Goal: Task Accomplishment & Management: Manage account settings

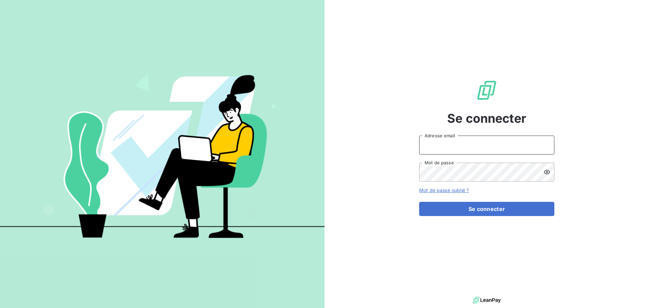
type input "s.muhmel@aximea.fr"
click at [551, 171] on div at bounding box center [548, 172] width 11 height 19
click at [355, 72] on div "Se connecter s.muhmel@aximea.fr Adresse email Mot de passe Mot de passe oublié …" at bounding box center [486, 147] width 324 height 295
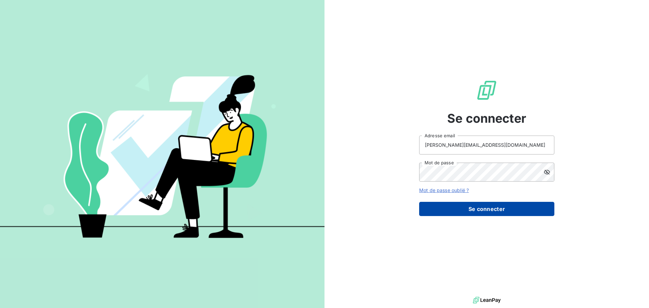
drag, startPoint x: 486, startPoint y: 210, endPoint x: 481, endPoint y: 212, distance: 5.1
click at [486, 210] on button "Se connecter" at bounding box center [486, 209] width 135 height 14
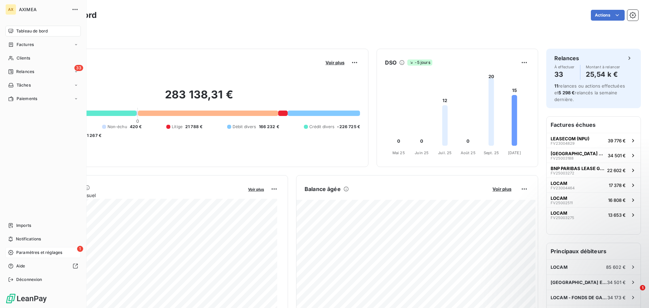
click at [54, 253] on span "Paramètres et réglages" at bounding box center [39, 252] width 46 height 6
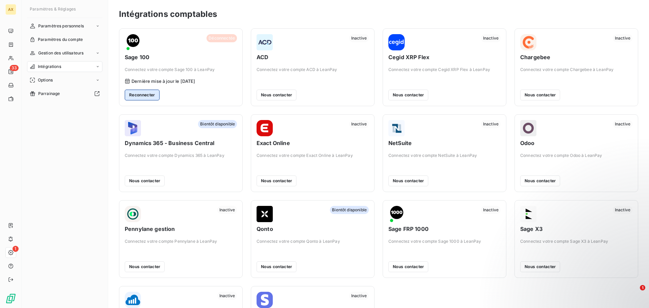
click at [151, 96] on button "Reconnecter" at bounding box center [142, 95] width 35 height 11
click at [209, 39] on span "Déconnectée" at bounding box center [222, 38] width 30 height 8
click at [146, 96] on button "Reconnecter" at bounding box center [142, 95] width 35 height 11
click at [139, 95] on button "Reconnecter" at bounding box center [142, 95] width 35 height 11
click at [138, 95] on button "Reconnecter" at bounding box center [142, 95] width 35 height 11
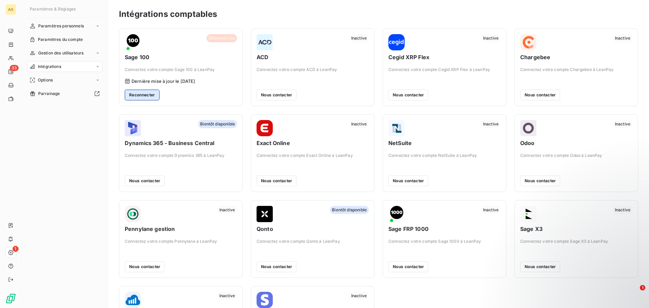
click at [138, 95] on button "Reconnecter" at bounding box center [142, 95] width 35 height 11
drag, startPoint x: 138, startPoint y: 95, endPoint x: 116, endPoint y: 96, distance: 22.7
click at [138, 95] on button "Reconnecter" at bounding box center [142, 95] width 35 height 11
click at [80, 77] on div "Options" at bounding box center [64, 80] width 75 height 11
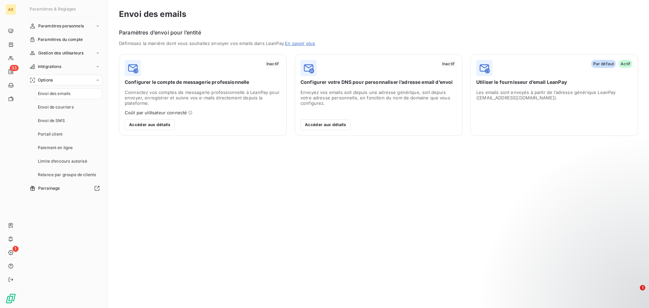
click at [69, 79] on div "Options" at bounding box center [64, 80] width 75 height 11
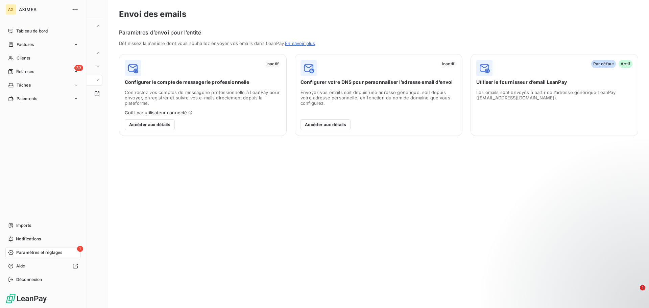
click at [18, 254] on span "Paramètres et réglages" at bounding box center [39, 252] width 46 height 6
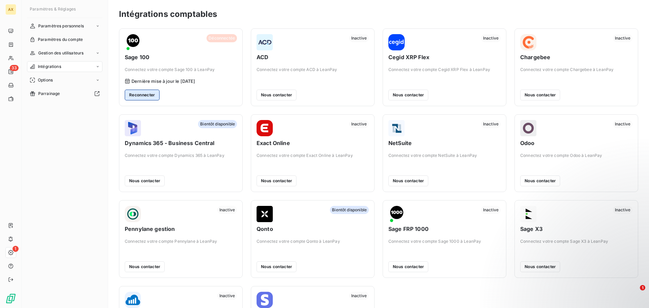
click at [142, 98] on button "Reconnecter" at bounding box center [142, 95] width 35 height 11
click at [140, 95] on button "Reconnecter" at bounding box center [142, 95] width 35 height 11
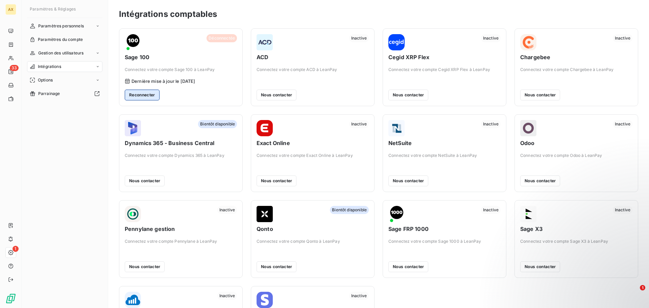
click at [140, 94] on button "Reconnecter" at bounding box center [142, 95] width 35 height 11
click at [140, 93] on button "Reconnecter" at bounding box center [142, 95] width 35 height 11
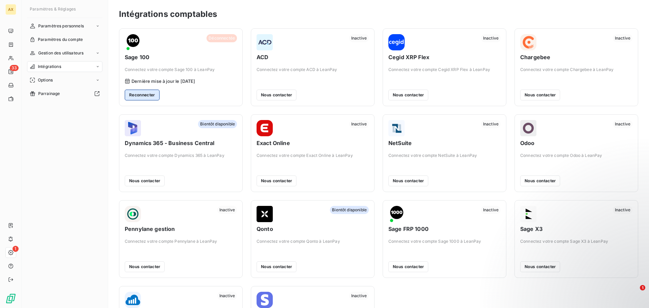
click at [141, 92] on button "Reconnecter" at bounding box center [142, 95] width 35 height 11
click at [84, 28] on span "Paramètres personnels" at bounding box center [61, 26] width 46 height 6
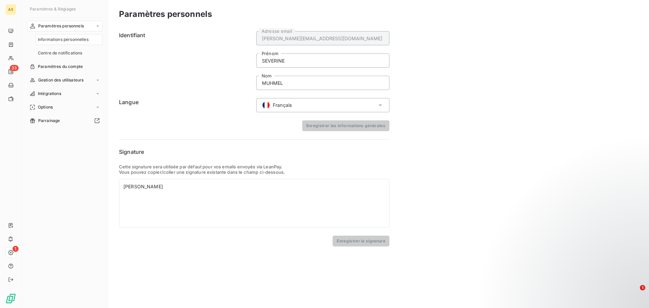
click at [84, 28] on span "Paramètres personnels" at bounding box center [61, 26] width 46 height 6
click at [77, 27] on span "Paramètres personnels" at bounding box center [61, 26] width 46 height 6
click at [70, 227] on div "Paramètres personnels Informations personnelles Centre de notifications Paramèt…" at bounding box center [64, 158] width 75 height 275
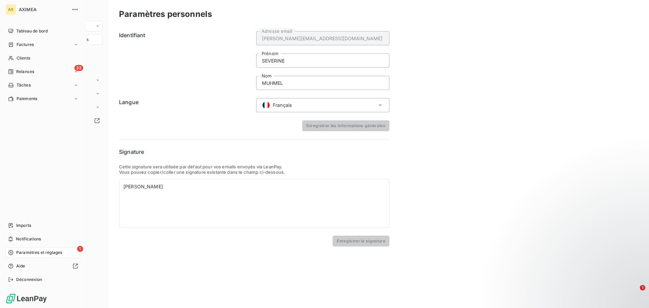
click at [25, 252] on span "Paramètres et réglages" at bounding box center [39, 252] width 46 height 6
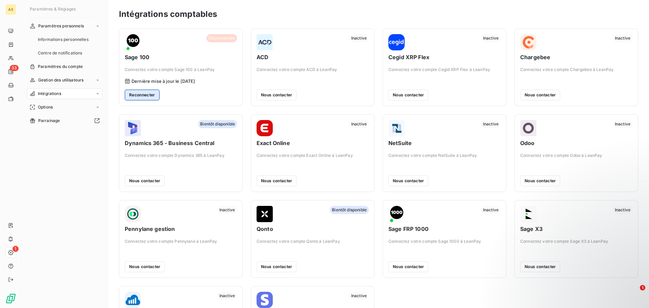
click at [148, 95] on button "Reconnecter" at bounding box center [142, 95] width 35 height 11
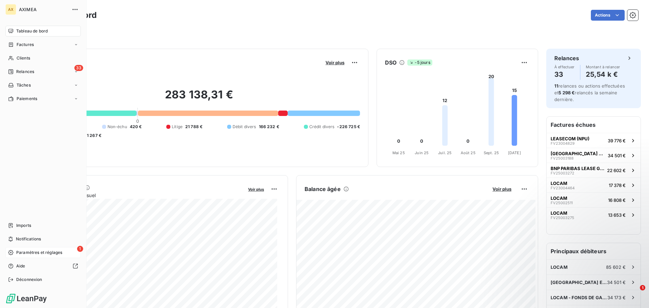
click at [21, 253] on span "Paramètres et réglages" at bounding box center [39, 252] width 46 height 6
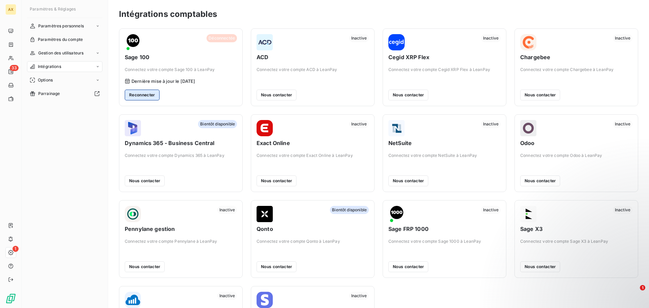
click at [146, 98] on button "Reconnecter" at bounding box center [142, 95] width 35 height 11
click at [147, 97] on button "Reconnecter" at bounding box center [142, 95] width 35 height 11
click at [141, 97] on button "Reconnecter" at bounding box center [142, 95] width 35 height 11
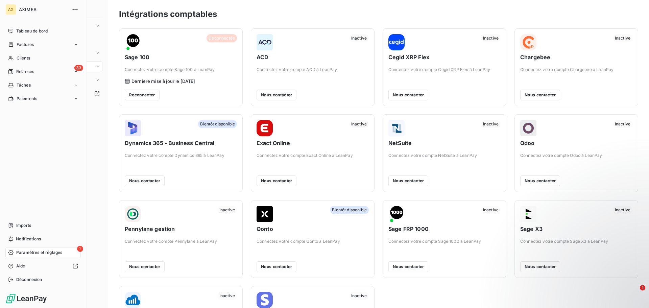
click at [31, 254] on span "Paramètres et réglages" at bounding box center [39, 252] width 46 height 6
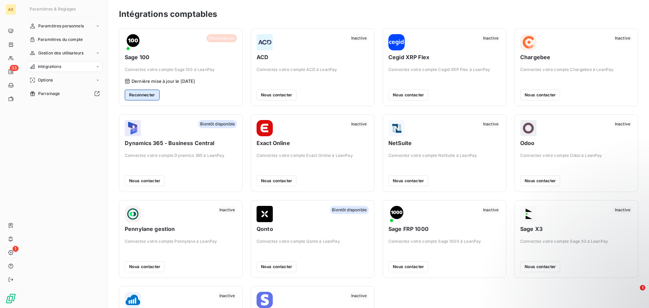
click at [138, 92] on button "Reconnecter" at bounding box center [142, 95] width 35 height 11
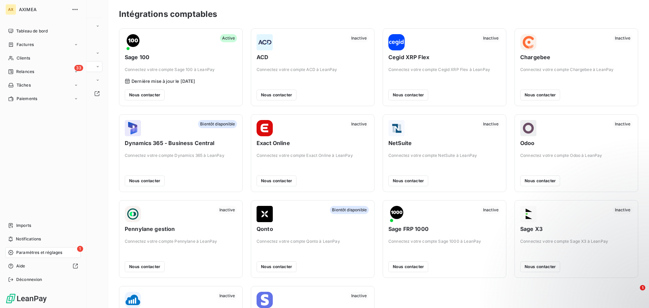
click at [27, 253] on span "Paramètres et réglages" at bounding box center [39, 252] width 46 height 6
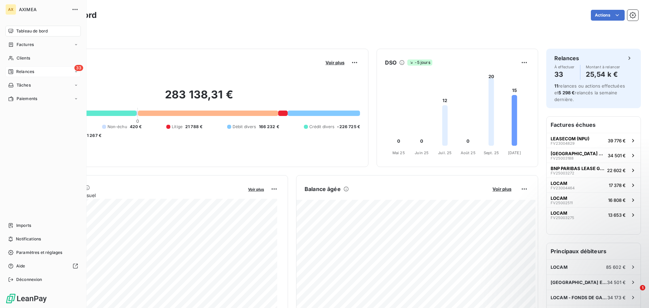
click at [47, 72] on div "33 Relances" at bounding box center [42, 71] width 75 height 11
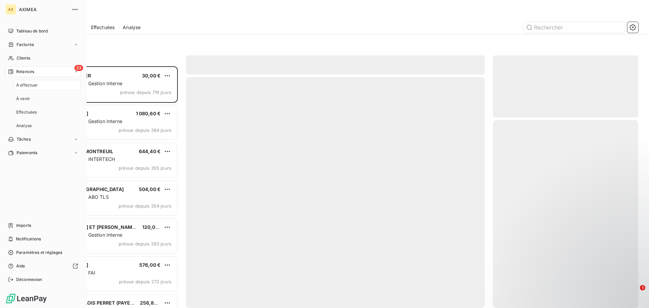
scroll to position [237, 140]
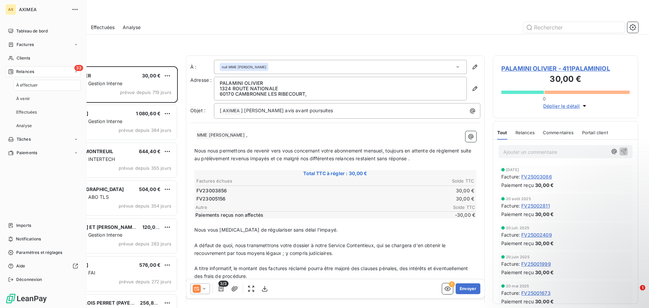
click at [49, 74] on div "33 Relances" at bounding box center [42, 71] width 75 height 11
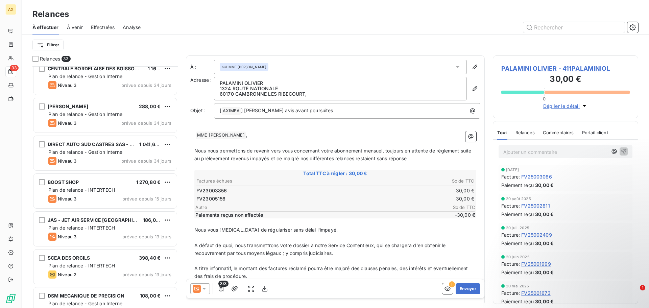
scroll to position [474, 0]
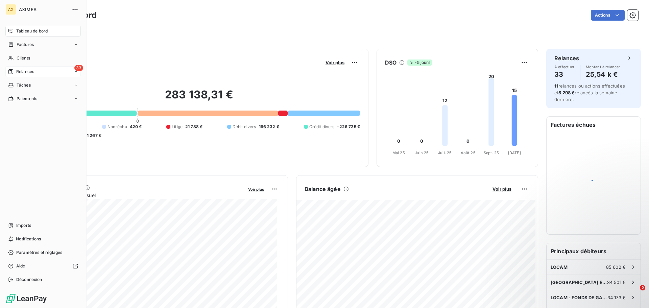
click at [33, 70] on span "Relances" at bounding box center [25, 72] width 18 height 6
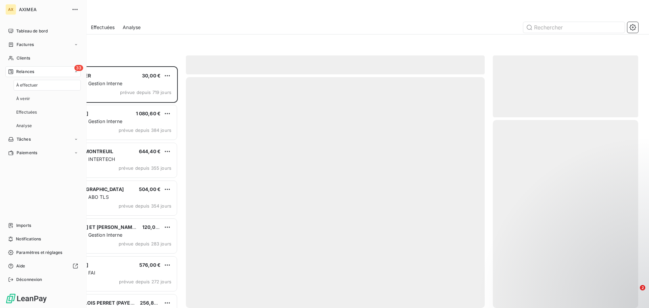
scroll to position [237, 140]
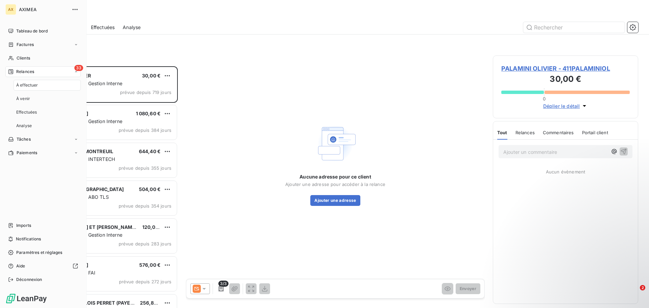
click at [51, 87] on div "À effectuer" at bounding box center [47, 85] width 67 height 11
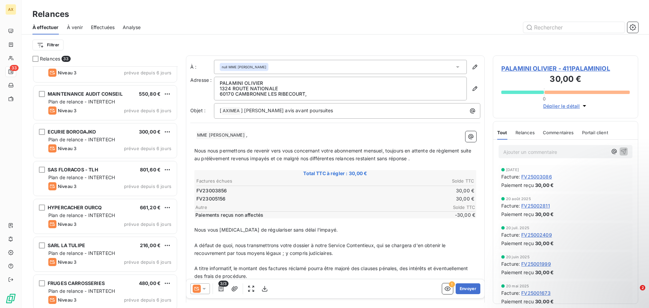
scroll to position [737, 0]
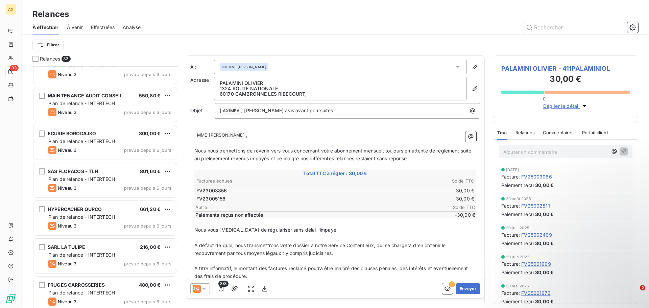
click at [76, 22] on div "À venir" at bounding box center [75, 27] width 16 height 14
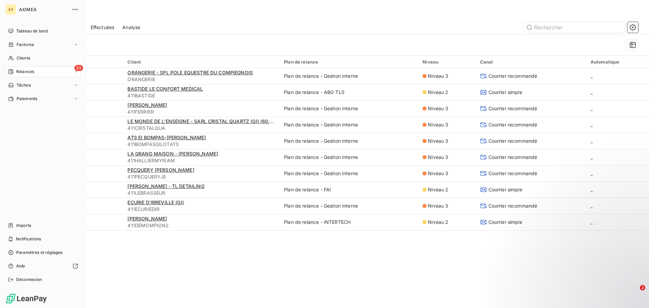
drag, startPoint x: 10, startPoint y: 75, endPoint x: 24, endPoint y: 75, distance: 13.9
click at [10, 75] on div "33 Relances" at bounding box center [42, 71] width 75 height 11
click at [31, 85] on span "À effectuer" at bounding box center [27, 85] width 22 height 6
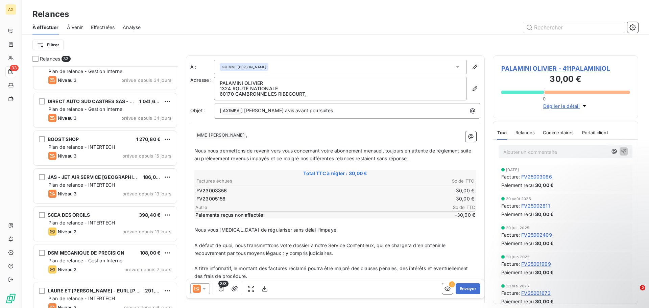
scroll to position [507, 0]
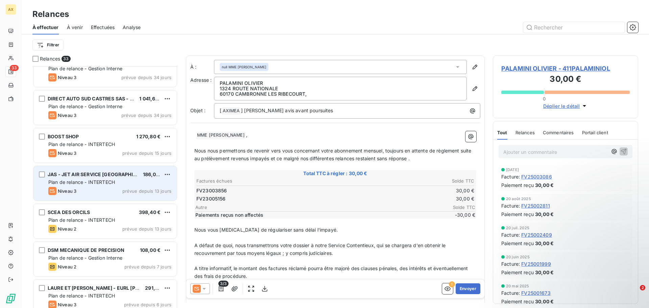
click at [94, 189] on div "Niveau 3 prévue depuis 13 jours" at bounding box center [109, 191] width 123 height 8
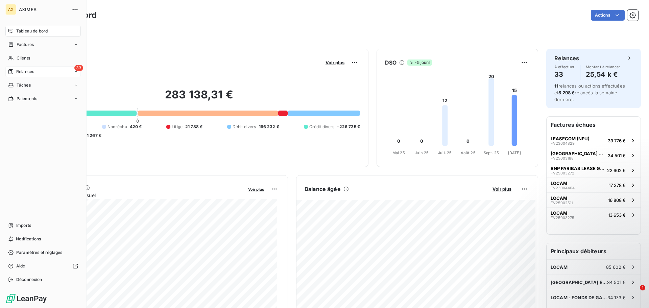
click at [41, 72] on div "33 Relances" at bounding box center [42, 71] width 75 height 11
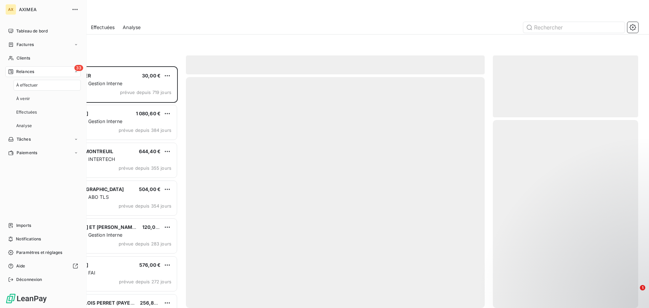
scroll to position [237, 140]
click at [49, 83] on div "À effectuer" at bounding box center [47, 85] width 67 height 11
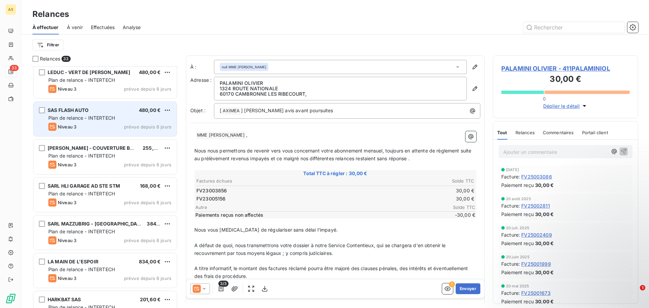
scroll to position [1008, 0]
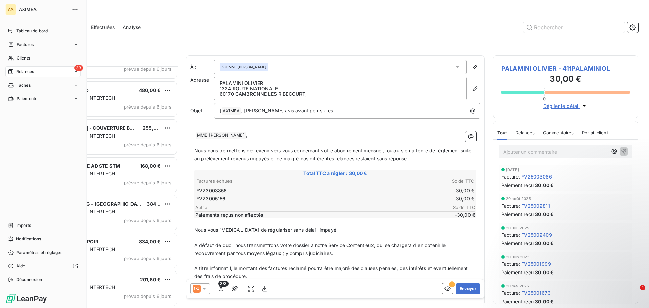
click at [27, 10] on span "AXIMEA" at bounding box center [43, 9] width 49 height 5
click at [26, 30] on span "Tableau de bord" at bounding box center [31, 31] width 31 height 6
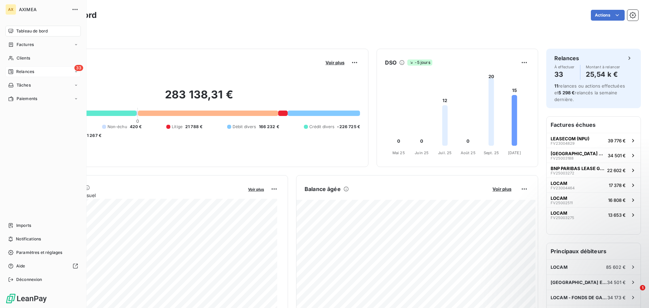
click at [21, 74] on span "Relances" at bounding box center [25, 72] width 18 height 6
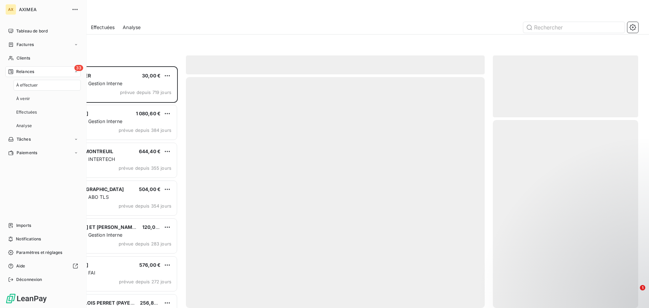
scroll to position [237, 140]
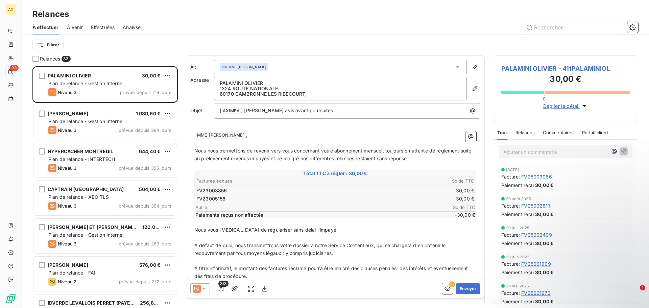
click at [210, 23] on div at bounding box center [393, 27] width 489 height 11
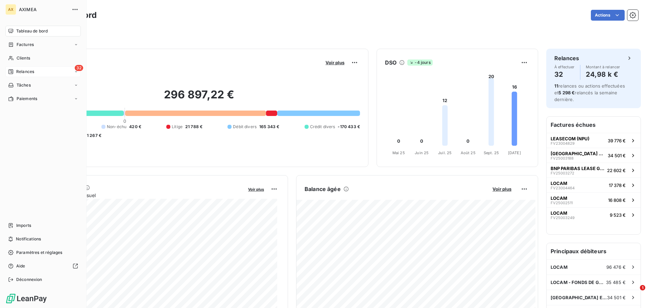
click at [19, 71] on span "Relances" at bounding box center [25, 72] width 18 height 6
click at [35, 83] on span "À effectuer" at bounding box center [27, 85] width 22 height 6
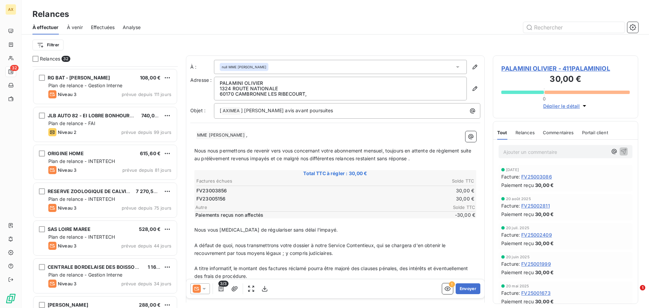
scroll to position [294, 0]
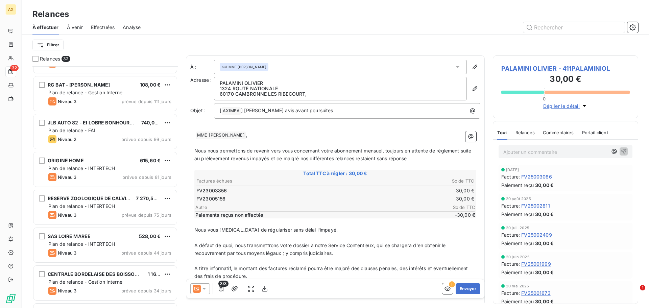
click at [75, 24] on span "À venir" at bounding box center [75, 27] width 16 height 7
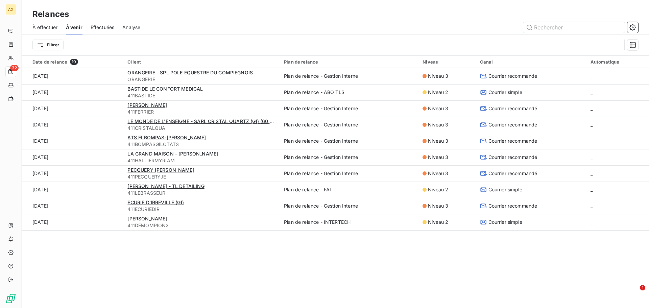
click at [95, 26] on span "Effectuées" at bounding box center [103, 27] width 24 height 7
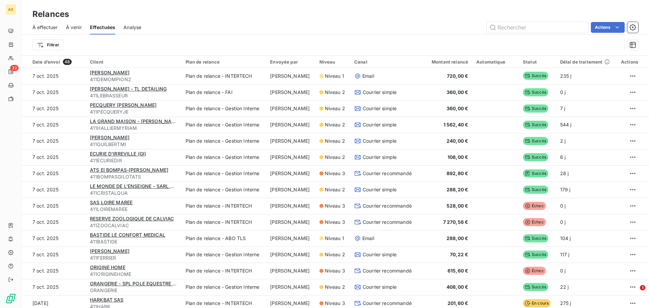
click at [127, 28] on span "Analyse" at bounding box center [132, 27] width 18 height 7
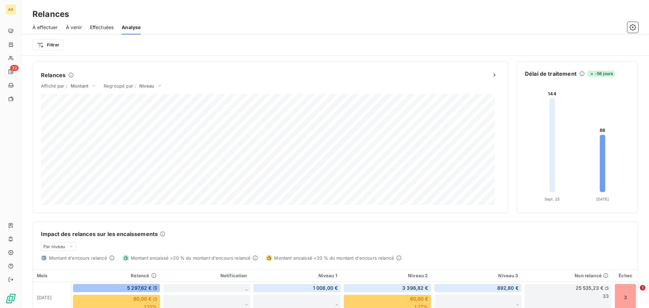
click at [103, 25] on span "Effectuées" at bounding box center [102, 27] width 24 height 7
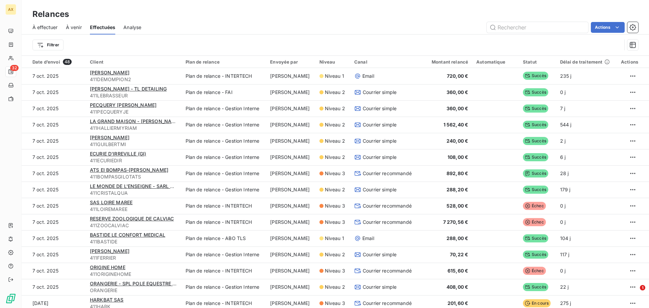
click at [69, 28] on span "À venir" at bounding box center [74, 27] width 16 height 7
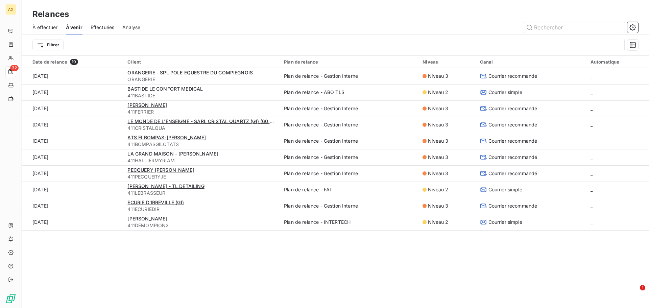
click at [52, 28] on span "À effectuer" at bounding box center [44, 27] width 25 height 7
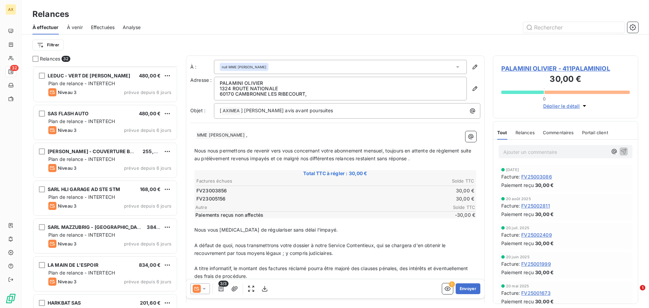
scroll to position [970, 0]
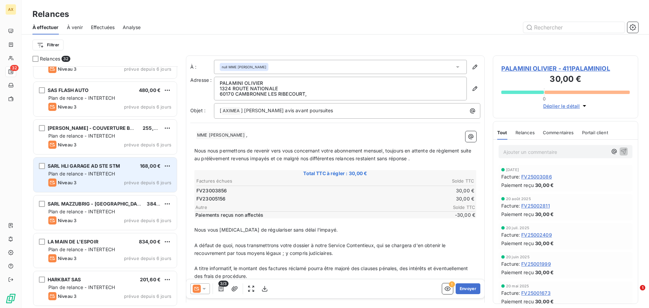
click at [79, 183] on div "Niveau 3 prévue depuis 6 jours" at bounding box center [109, 182] width 123 height 8
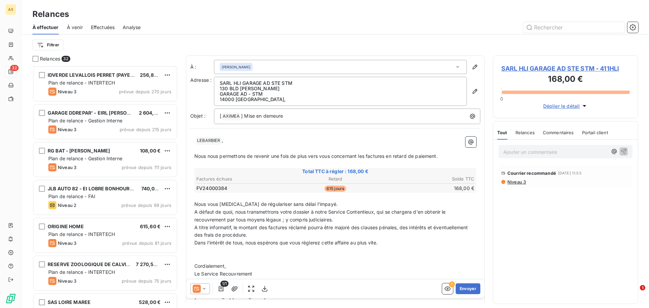
scroll to position [193, 0]
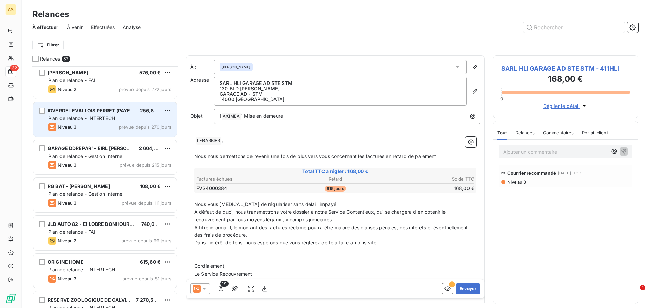
click at [90, 123] on div "Niveau 3 prévue depuis 270 jours" at bounding box center [109, 127] width 123 height 8
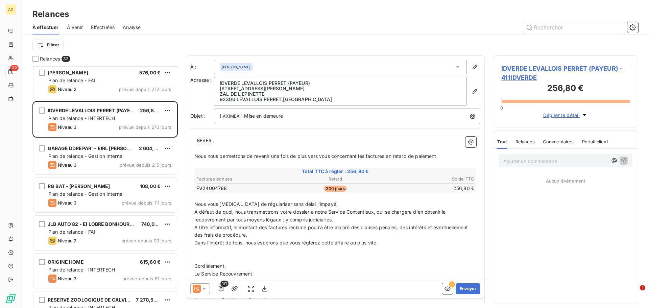
click at [197, 141] on span "BEVER ﻿" at bounding box center [204, 141] width 16 height 8
click at [194, 142] on div "BEVER ﻿ , ﻿ Nous nous permettons de revenir une fois de plus vers vous concerna…" at bounding box center [335, 218] width 290 height 172
click at [196, 141] on span at bounding box center [194, 140] width 1 height 6
click at [242, 163] on p "﻿" at bounding box center [335, 164] width 282 height 8
drag, startPoint x: 363, startPoint y: 157, endPoint x: 367, endPoint y: 157, distance: 3.7
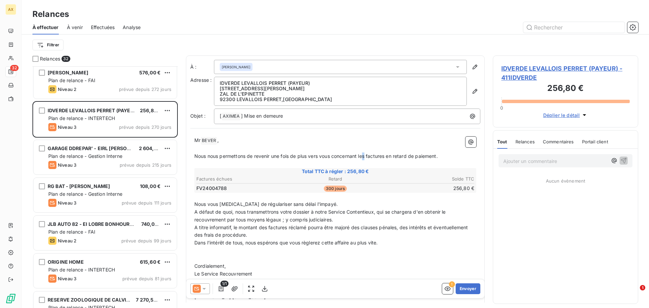
click at [367, 157] on span "Nous nous permettons de revenir une fois de plus vers vous concernant les factu…" at bounding box center [315, 156] width 243 height 6
click at [364, 158] on span "Nous nous permettons de revenir une fois de plus vers vous concernant les factu…" at bounding box center [315, 156] width 243 height 6
drag, startPoint x: 362, startPoint y: 157, endPoint x: 366, endPoint y: 158, distance: 4.1
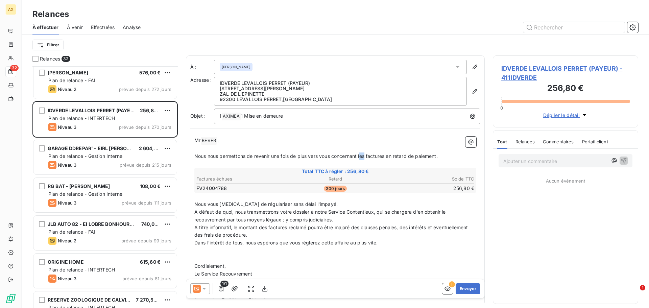
click at [366, 158] on span "Nous nous permettons de revenir une fois de plus vers vous concernant les factu…" at bounding box center [315, 156] width 243 height 6
click at [384, 154] on span "Nous nous permettons de revenir une fois de plus vers vous concernant la factur…" at bounding box center [314, 156] width 241 height 6
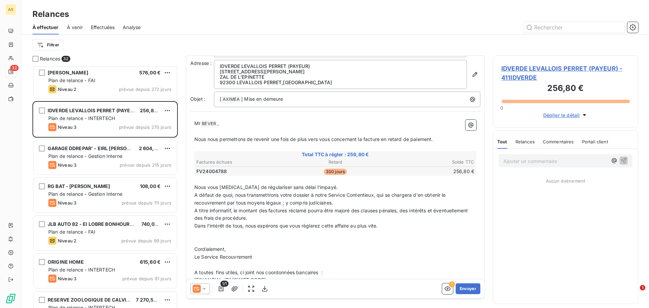
scroll to position [33, 0]
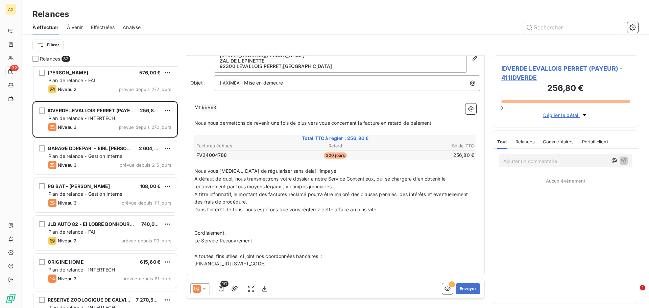
click at [338, 188] on p "A défaut de quoi, nous transmettrons votre dossier à notre Service Contentieux,…" at bounding box center [335, 183] width 282 height 16
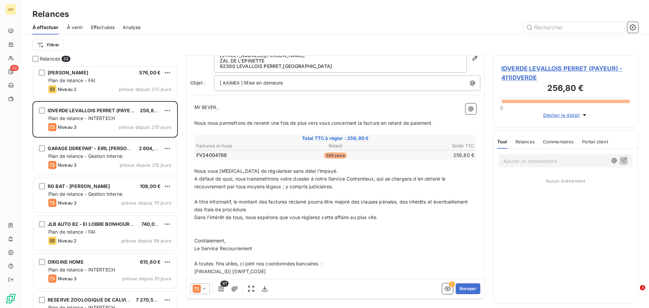
click at [242, 171] on span "Nous vous [MEDICAL_DATA] de régulariser sans délai l'impayé." at bounding box center [265, 171] width 143 height 6
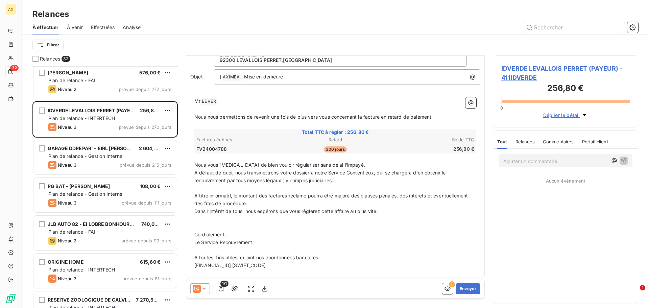
scroll to position [41, 0]
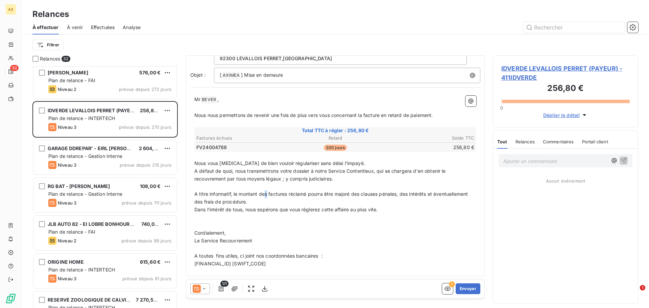
click at [264, 195] on span "A titre informatif, le montant des factures réclamé pourra être majoré des clau…" at bounding box center [331, 198] width 275 height 14
click at [290, 195] on span "A titre informatif, le montant de la factures réclamé pourra être majoré des cl…" at bounding box center [333, 198] width 278 height 14
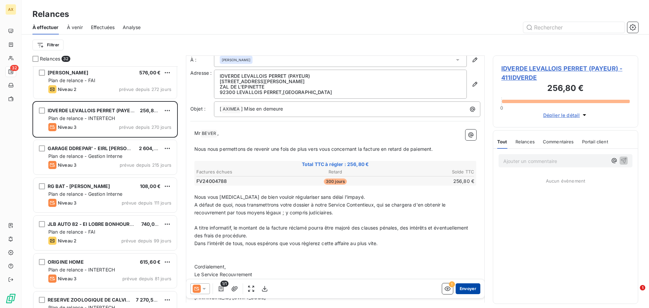
click at [461, 289] on button "Envoyer" at bounding box center [468, 288] width 25 height 11
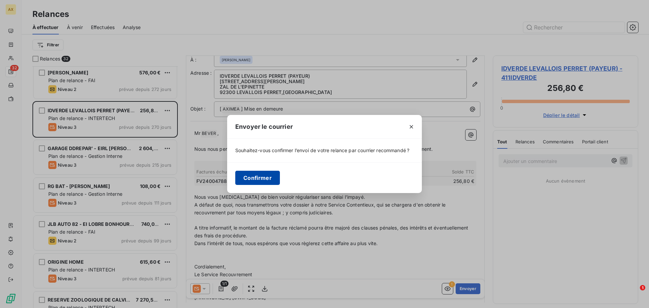
click at [260, 178] on button "Confirmer" at bounding box center [257, 178] width 45 height 14
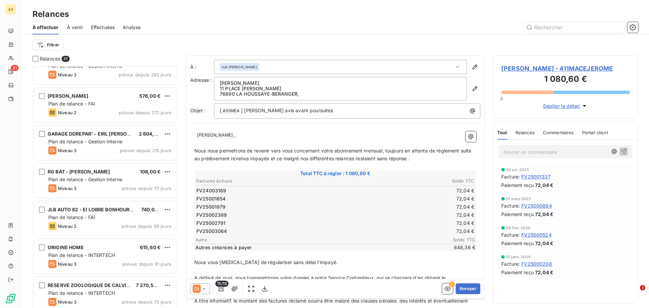
scroll to position [203, 0]
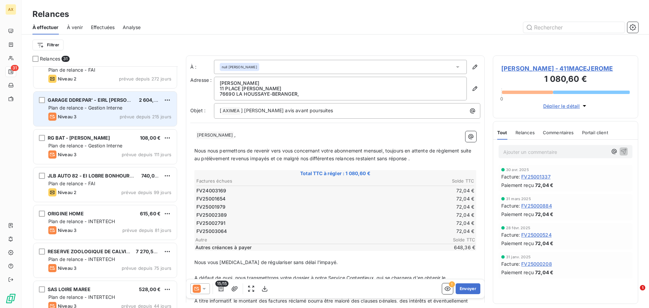
click at [80, 108] on span "Plan de relance - Gestion Interne" at bounding box center [85, 108] width 74 height 6
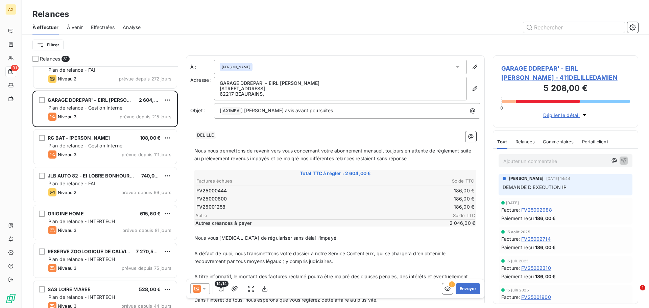
click at [576, 116] on span "Déplier le détail" at bounding box center [561, 115] width 37 height 7
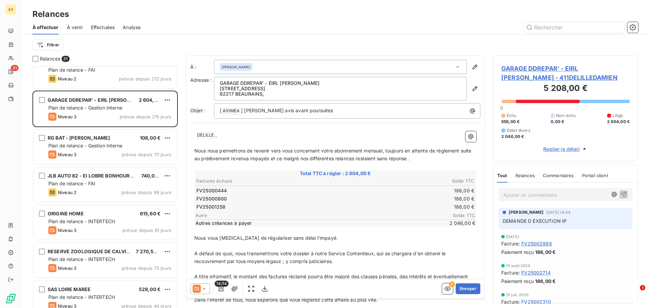
drag, startPoint x: 522, startPoint y: 176, endPoint x: 530, endPoint y: 177, distance: 7.8
click at [522, 176] on span "Relances" at bounding box center [524, 175] width 19 height 5
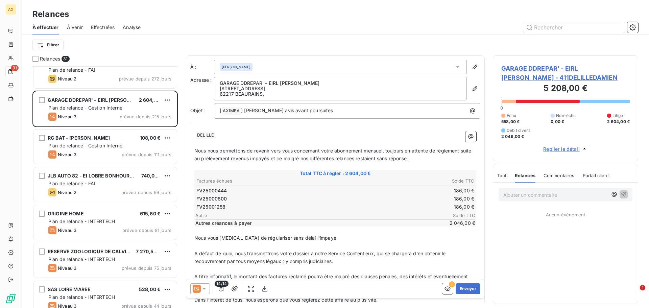
click at [598, 175] on span "Portail client" at bounding box center [596, 175] width 26 height 5
click at [549, 177] on span "Commentaires" at bounding box center [557, 175] width 31 height 5
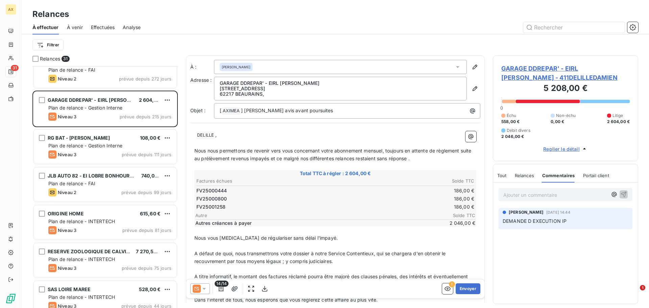
click at [506, 175] on span "Tout" at bounding box center [501, 175] width 9 height 5
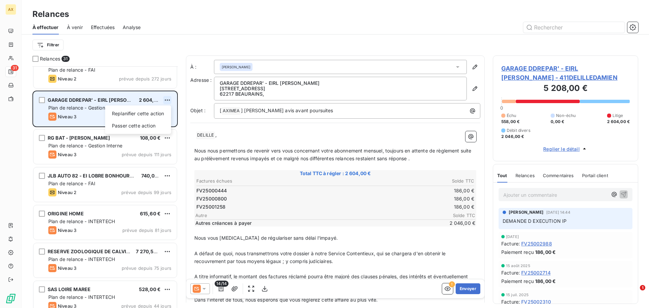
click at [167, 101] on html "AX 31 Relances À effectuer À venir Effectuées Analyse Filtrer Relances 31 [PERS…" at bounding box center [324, 154] width 649 height 308
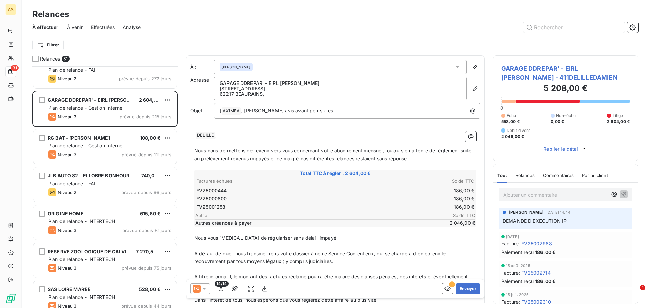
click at [163, 53] on html "AX 31 Relances À effectuer À venir Effectuées Analyse Filtrer Relances 31 [PERS…" at bounding box center [324, 154] width 649 height 308
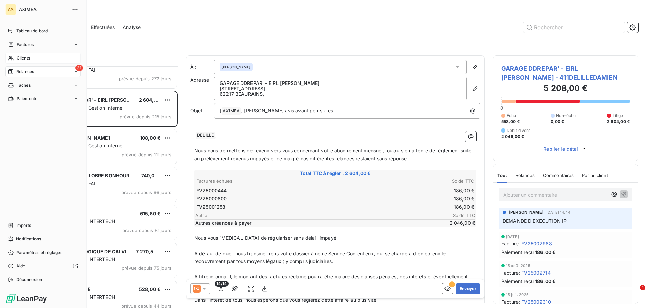
click at [38, 59] on div "Clients" at bounding box center [42, 58] width 75 height 11
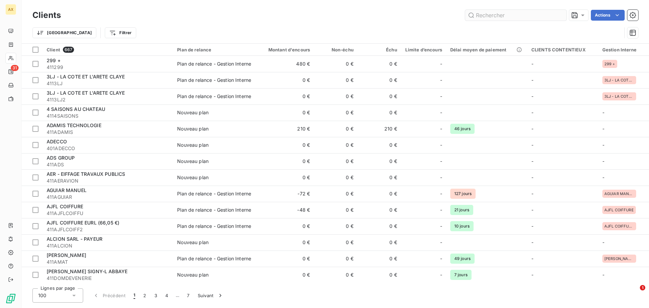
click at [540, 17] on input "text" at bounding box center [515, 15] width 101 height 11
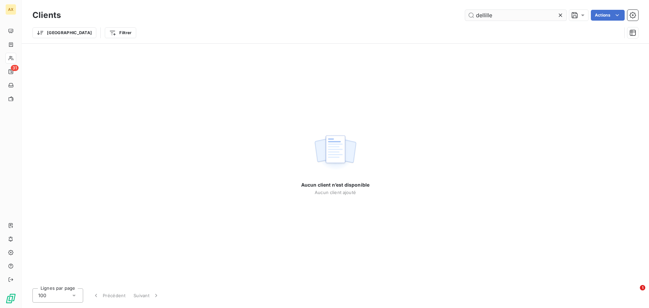
click at [483, 14] on input "dellille" at bounding box center [515, 15] width 101 height 11
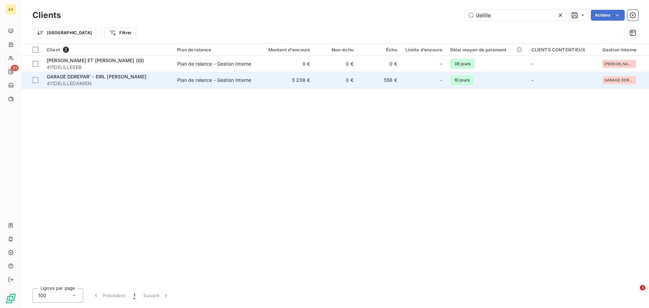
type input "delille"
click at [47, 82] on span "411DELILLEDAMIEN" at bounding box center [108, 83] width 122 height 7
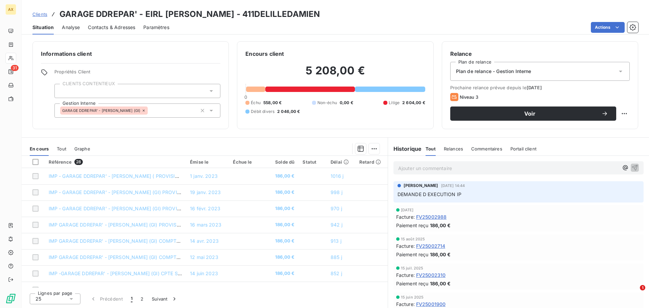
click at [557, 67] on div "Plan de relance - Gestion Interne" at bounding box center [539, 71] width 179 height 19
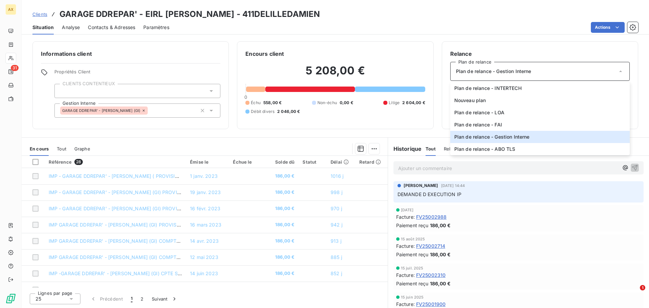
click at [516, 70] on span "Plan de relance - Gestion Interne" at bounding box center [493, 71] width 75 height 7
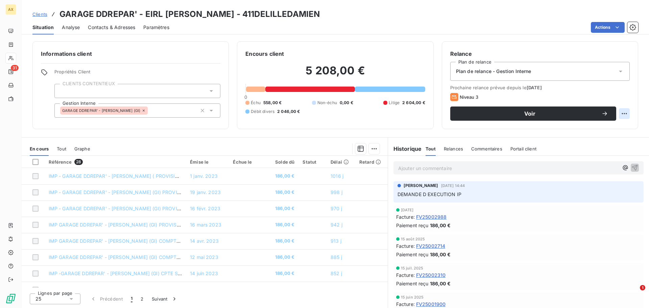
click at [626, 114] on html "AX 31 Clients GARAGE DDREPAR' - EIRL [PERSON_NAME] - 411DELILLEDAMIEN Situation…" at bounding box center [324, 154] width 649 height 308
click at [589, 94] on html "AX 31 Clients GARAGE DDREPAR' - EIRL [PERSON_NAME] - 411DELILLEDAMIEN Situation…" at bounding box center [324, 154] width 649 height 308
click at [37, 164] on div at bounding box center [35, 162] width 6 height 6
drag, startPoint x: 34, startPoint y: 166, endPoint x: 40, endPoint y: 166, distance: 6.1
click at [34, 166] on th at bounding box center [33, 162] width 23 height 12
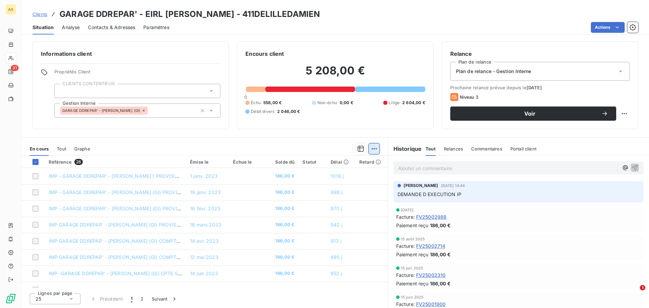
click at [374, 149] on html "AX 31 Clients GARAGE DDREPAR' - EIRL [PERSON_NAME] - 411DELILLEDAMIEN Situation…" at bounding box center [324, 154] width 649 height 308
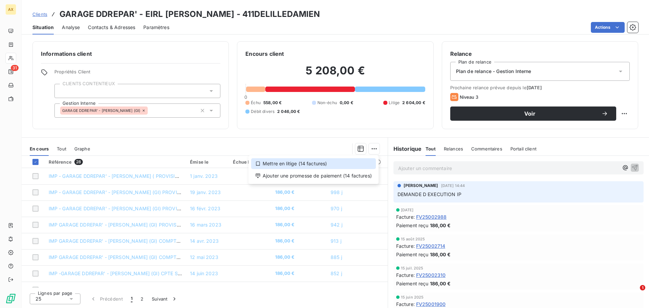
click at [334, 164] on div "Mettre en litige (14 factures)" at bounding box center [313, 163] width 125 height 11
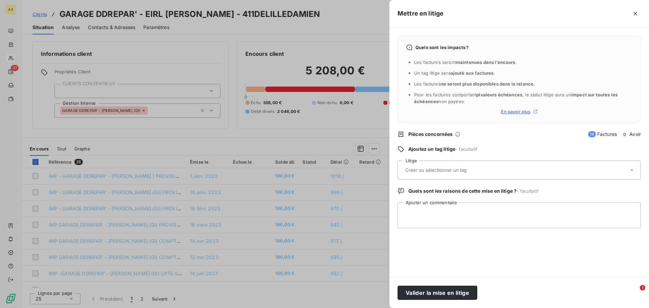
click at [471, 172] on input "text" at bounding box center [454, 170] width 98 height 6
click at [436, 295] on button "Valider la mise en litige" at bounding box center [437, 293] width 80 height 14
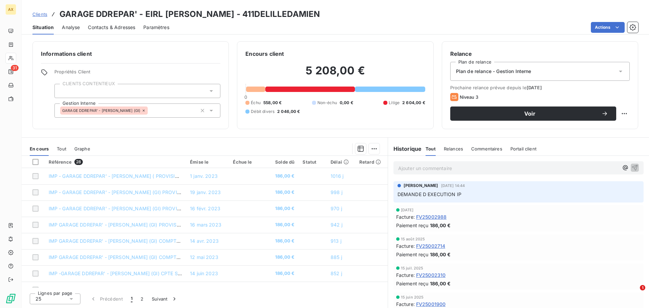
click at [505, 74] on span "Plan de relance - Gestion Interne" at bounding box center [493, 71] width 75 height 7
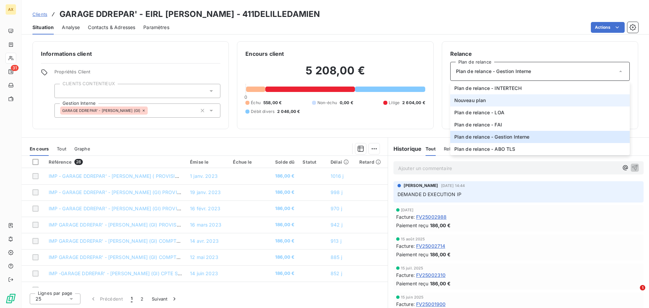
click at [503, 103] on li "Nouveau plan" at bounding box center [539, 100] width 179 height 12
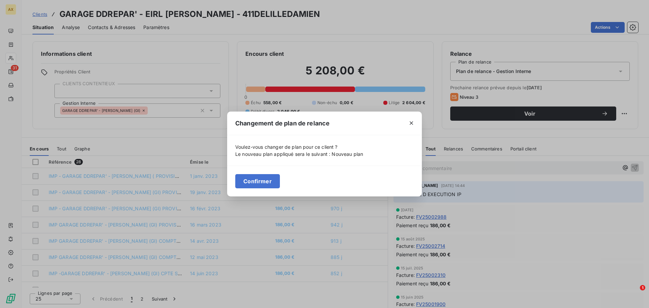
drag, startPoint x: 259, startPoint y: 183, endPoint x: 388, endPoint y: 106, distance: 149.6
click at [260, 183] on button "Confirmer" at bounding box center [257, 181] width 45 height 14
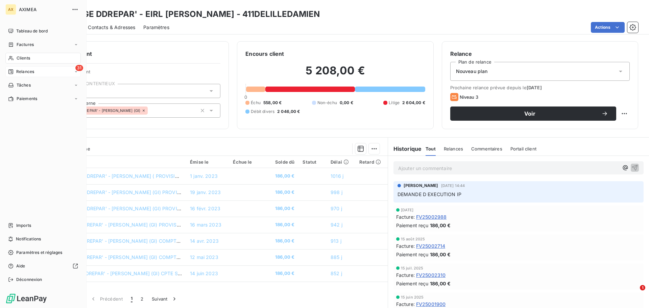
click at [23, 72] on span "Relances" at bounding box center [25, 72] width 18 height 6
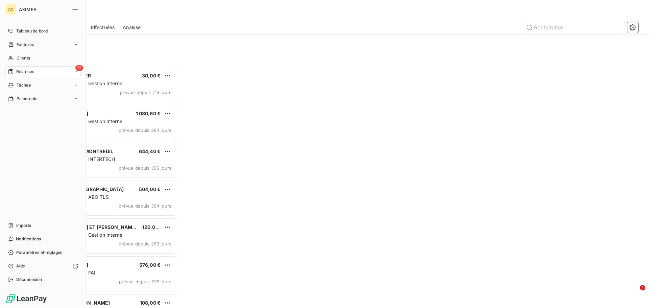
scroll to position [237, 140]
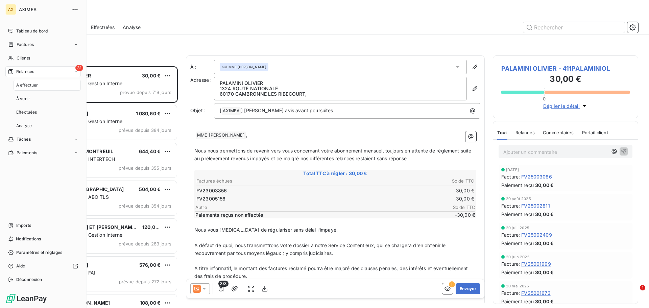
click at [36, 85] on span "À effectuer" at bounding box center [27, 85] width 22 height 6
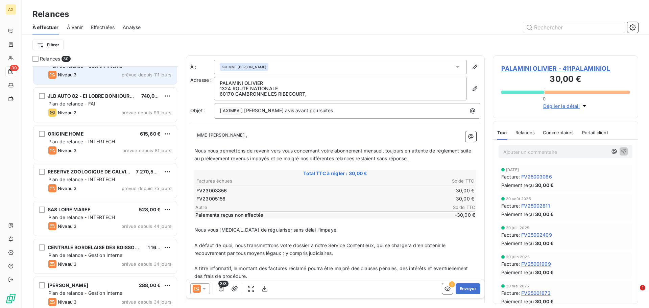
scroll to position [252, 0]
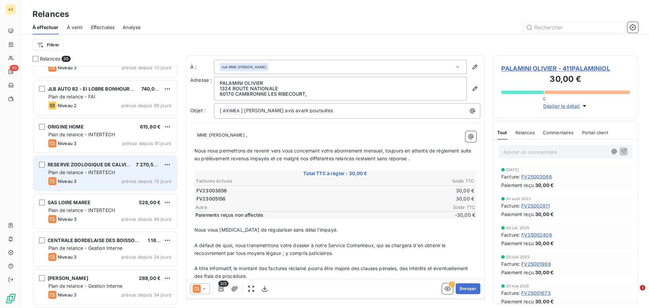
click at [93, 168] on div "RESERVE ZOOLOGIQUE DE CALVIAC" at bounding box center [89, 164] width 83 height 7
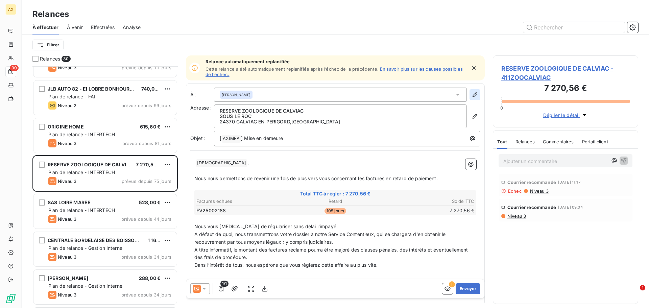
click at [472, 68] on icon "button" at bounding box center [473, 67] width 3 height 3
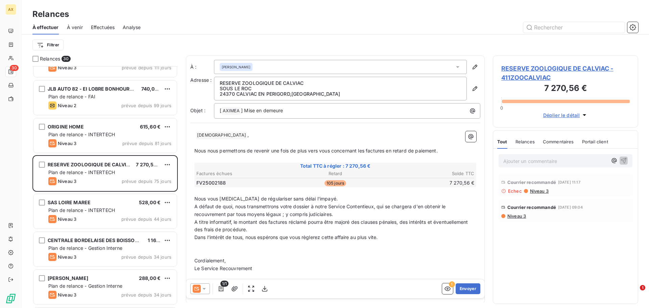
click at [560, 142] on span "Commentaires" at bounding box center [558, 141] width 31 height 5
drag, startPoint x: 599, startPoint y: 139, endPoint x: 596, endPoint y: 141, distance: 3.5
click at [599, 139] on span "Portail client" at bounding box center [596, 141] width 26 height 5
click at [523, 140] on span "Relances" at bounding box center [524, 141] width 19 height 5
click at [515, 216] on span "Niveau 3" at bounding box center [516, 215] width 19 height 5
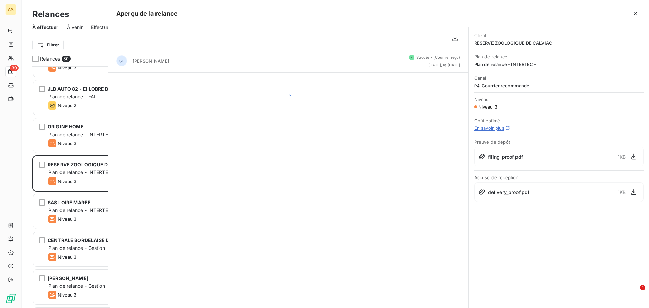
scroll to position [237, 140]
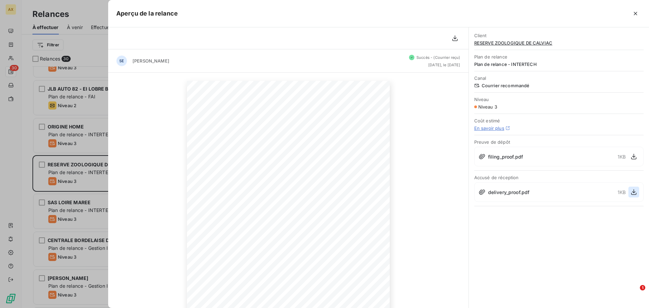
click at [634, 194] on icon "button" at bounding box center [633, 192] width 7 height 7
click at [635, 14] on icon "button" at bounding box center [635, 13] width 3 height 3
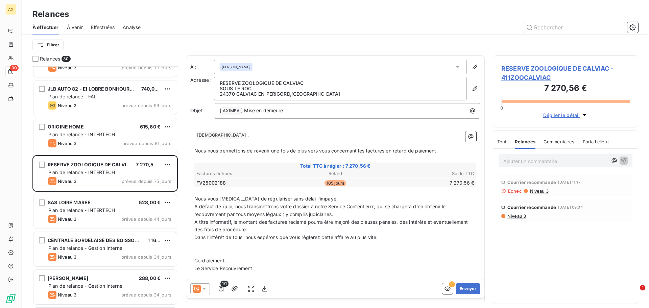
click at [195, 135] on span at bounding box center [194, 135] width 1 height 6
click at [203, 135] on span "DIEUDE ﻿" at bounding box center [226, 135] width 51 height 8
click at [241, 147] on p "Nous nous permettons de revenir une fois de plus vers vous concernant les factu…" at bounding box center [335, 151] width 282 height 8
click at [202, 289] on icon at bounding box center [204, 288] width 7 height 7
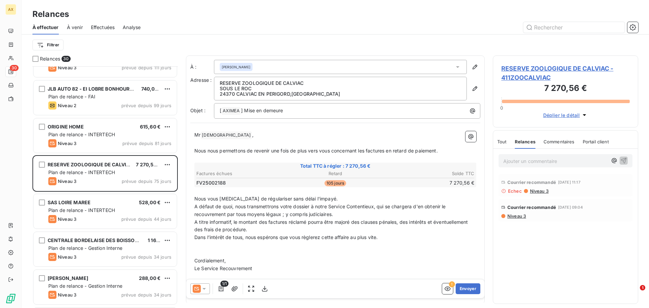
click at [256, 218] on p "A défaut de quoi, nous transmettrons votre dossier à notre Service Contentieux,…" at bounding box center [335, 211] width 282 height 16
drag, startPoint x: 367, startPoint y: 151, endPoint x: 362, endPoint y: 150, distance: 4.5
click at [362, 150] on span "Nous nous permettons de revenir une fois de plus vers vous concernant les factu…" at bounding box center [315, 151] width 243 height 6
click at [384, 151] on span "Nous nous permettons de revenir une fois de plus vers vous concernant la factur…" at bounding box center [314, 151] width 241 height 6
click at [242, 198] on span "Nous vous [MEDICAL_DATA] de régulariser sans délai l'impayé." at bounding box center [265, 199] width 143 height 6
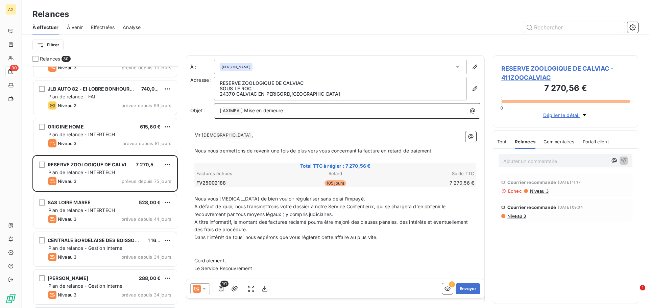
click at [287, 112] on p "[ AXIMEA ﻿ ] Mise en demeure" at bounding box center [349, 111] width 258 height 8
click at [269, 165] on span "Total TTC à régler : 7 270,56 €" at bounding box center [335, 166] width 280 height 7
click at [269, 215] on span "A défaut de quoi, nous transmettrons votre dossier à notre Service Contentieux,…" at bounding box center [320, 210] width 253 height 14
click at [337, 215] on p "A défaut de quoi, nous transmettrons votre dossier à notre Service Contentieux,…" at bounding box center [335, 211] width 282 height 16
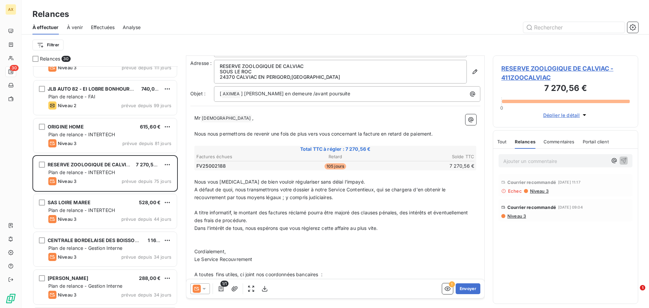
scroll to position [34, 0]
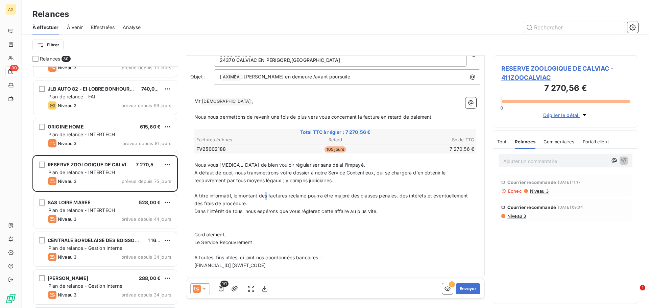
click at [266, 198] on span "A titre informatif, le montant des factures réclamé pourra être majoré des clau…" at bounding box center [331, 200] width 275 height 14
click at [289, 195] on span "A titre informatif, le montant de la factures réclamé pourra être majoré des cl…" at bounding box center [333, 200] width 278 height 14
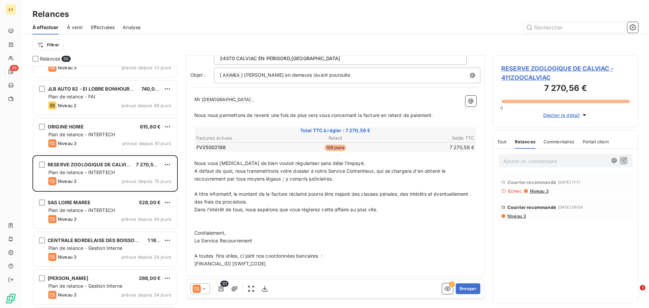
click at [500, 142] on span "Tout" at bounding box center [501, 141] width 9 height 5
click at [525, 141] on span "Relances" at bounding box center [524, 141] width 19 height 5
click at [462, 292] on button "Envoyer" at bounding box center [468, 288] width 25 height 11
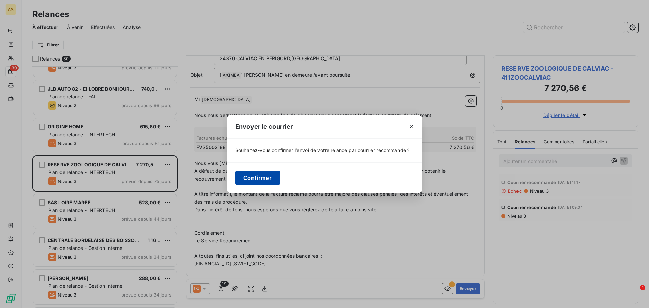
click at [248, 178] on button "Confirmer" at bounding box center [257, 178] width 45 height 14
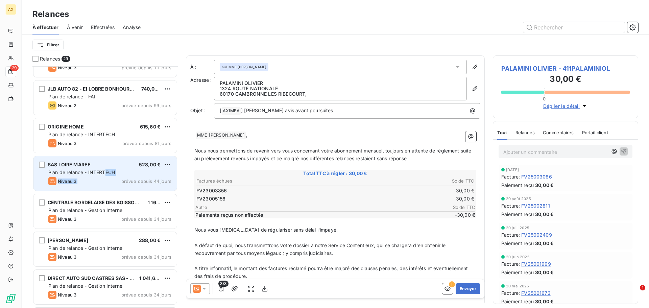
click at [106, 177] on div "SAS LOIRE MAREE 528,00 € Plan de relance - INTERTECH Niveau 3 prévue depuis 44 …" at bounding box center [104, 173] width 143 height 34
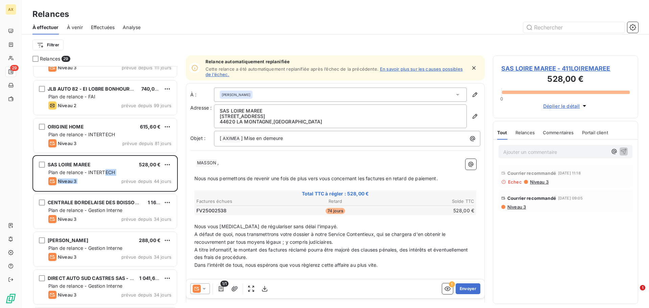
drag, startPoint x: 469, startPoint y: 68, endPoint x: 468, endPoint y: 97, distance: 29.1
click at [470, 67] on icon "button" at bounding box center [473, 68] width 7 height 7
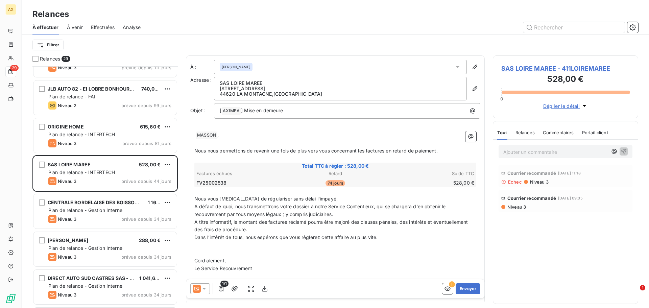
click at [517, 207] on span "Niveau 3" at bounding box center [516, 206] width 19 height 5
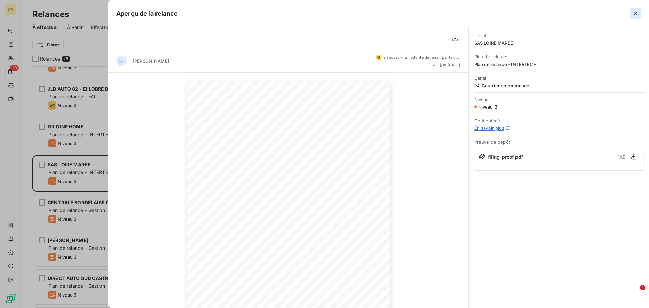
click at [635, 15] on icon "button" at bounding box center [635, 13] width 7 height 7
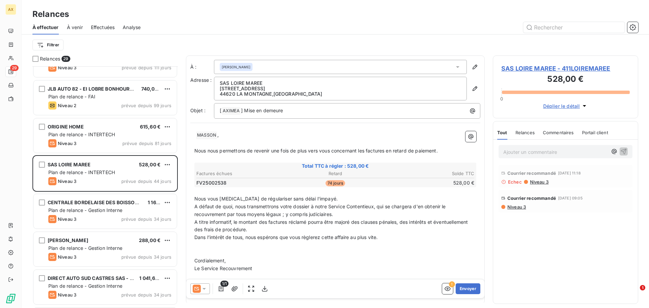
click at [515, 204] on span "Niveau 3" at bounding box center [516, 206] width 19 height 5
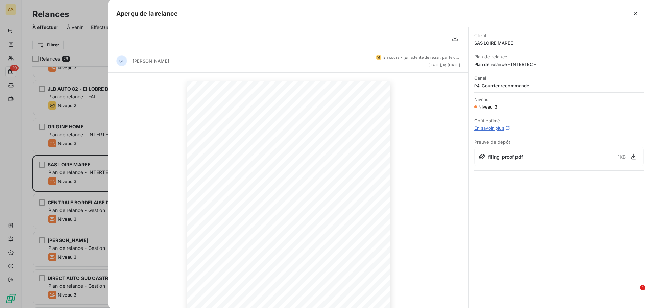
click at [510, 159] on span "filing_proof.pdf" at bounding box center [505, 156] width 35 height 7
click at [634, 155] on icon "button" at bounding box center [633, 156] width 7 height 7
click at [634, 13] on icon "button" at bounding box center [635, 13] width 7 height 7
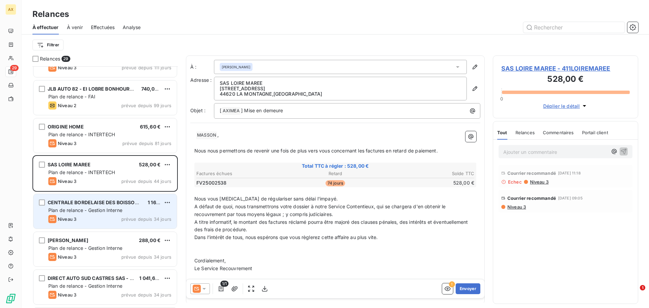
click at [75, 208] on span "Plan de relance - Gestion Interne" at bounding box center [85, 210] width 74 height 6
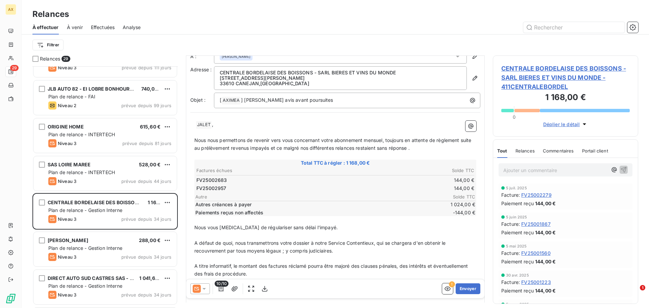
scroll to position [0, 0]
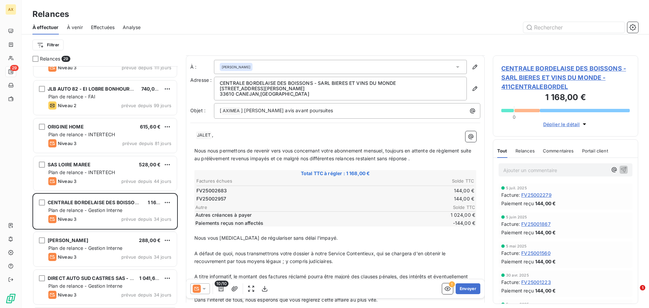
click at [523, 152] on span "Relances" at bounding box center [524, 150] width 19 height 5
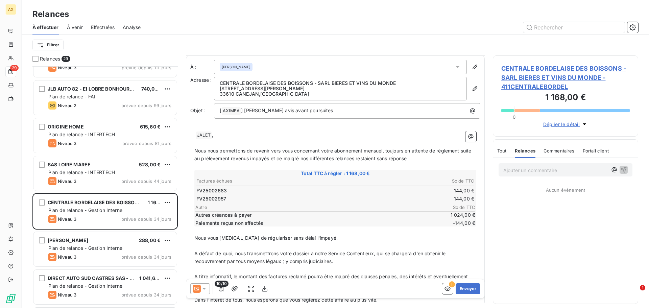
click at [507, 151] on div "Tout Relances Commentaires Portail client" at bounding box center [553, 151] width 112 height 14
click at [502, 152] on span "Tout" at bounding box center [501, 150] width 9 height 5
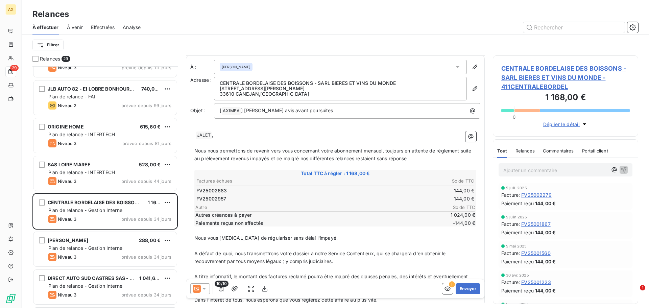
click at [519, 150] on span "Relances" at bounding box center [524, 150] width 19 height 5
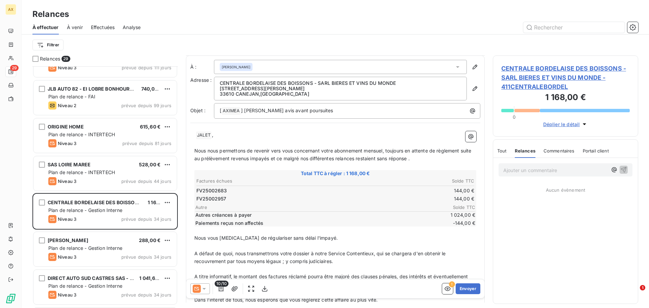
click at [196, 135] on span "JALET ﻿" at bounding box center [204, 135] width 16 height 8
click at [195, 136] on span at bounding box center [194, 135] width 1 height 6
